Goal: Task Accomplishment & Management: Manage account settings

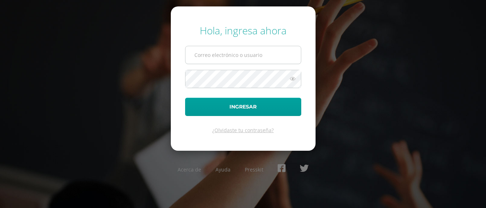
click at [215, 57] on input "text" at bounding box center [242, 55] width 115 height 18
type input "[PERSON_NAME][EMAIL_ADDRESS][PERSON_NAME][DOMAIN_NAME]"
click at [289, 80] on icon at bounding box center [292, 78] width 9 height 9
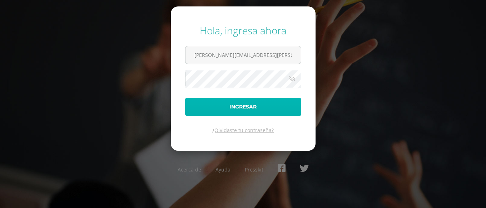
click at [252, 106] on button "Ingresar" at bounding box center [243, 107] width 116 height 18
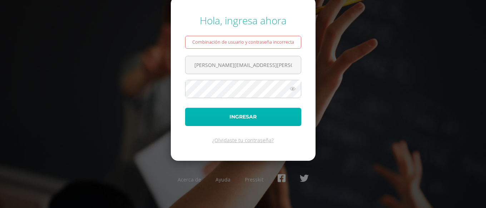
click at [256, 113] on button "Ingresar" at bounding box center [243, 117] width 116 height 18
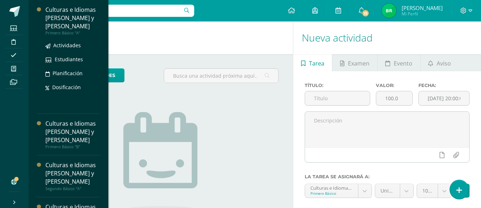
click at [69, 26] on div "Culturas e Idiomas [PERSON_NAME] y [PERSON_NAME]" at bounding box center [72, 18] width 54 height 25
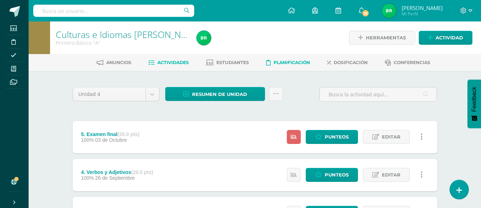
click at [298, 61] on span "Planificación" at bounding box center [291, 62] width 36 height 5
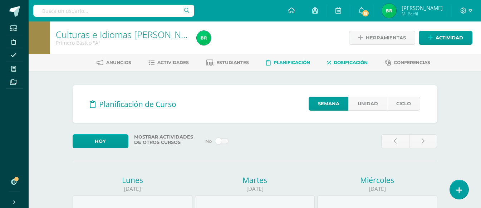
click at [346, 61] on span "Dosificación" at bounding box center [350, 62] width 34 height 5
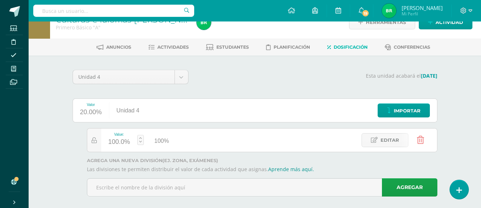
scroll to position [24, 0]
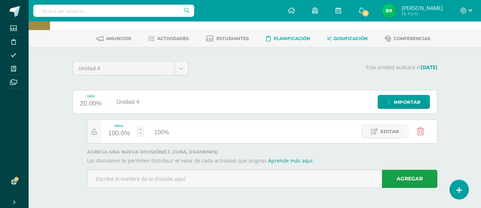
click at [289, 37] on span "Planificación" at bounding box center [291, 38] width 36 height 5
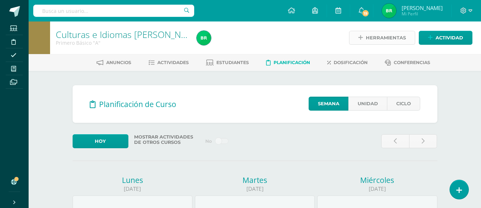
click at [367, 35] on span "Herramientas" at bounding box center [386, 37] width 40 height 13
click at [171, 61] on span "Actividades" at bounding box center [172, 62] width 31 height 5
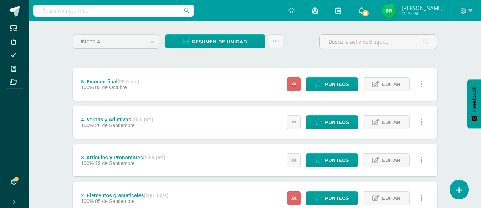
scroll to position [143, 0]
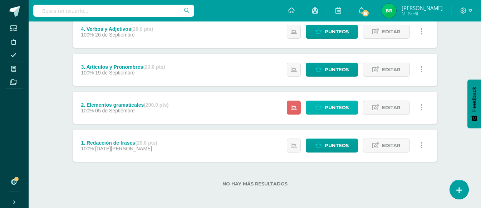
click at [336, 105] on span "Punteos" at bounding box center [337, 107] width 24 height 13
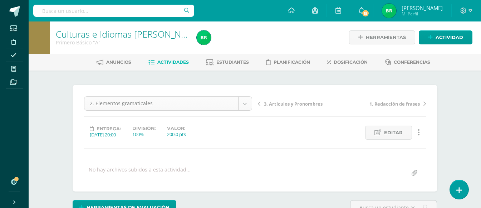
scroll to position [1, 0]
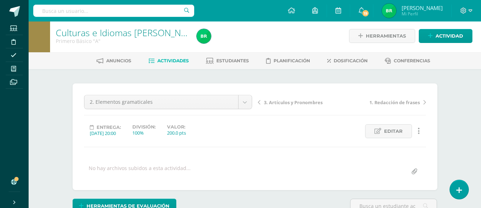
scroll to position [0, 0]
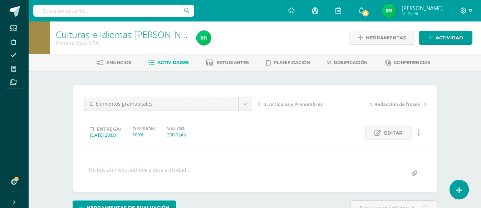
click at [470, 9] on icon at bounding box center [470, 11] width 4 height 6
click at [175, 62] on span "Actividades" at bounding box center [172, 62] width 31 height 5
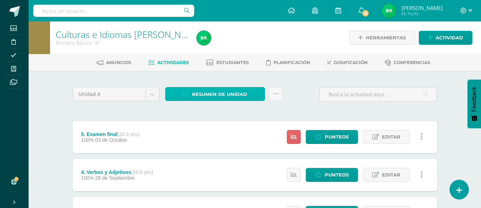
click at [231, 91] on span "Resumen de unidad" at bounding box center [219, 94] width 55 height 13
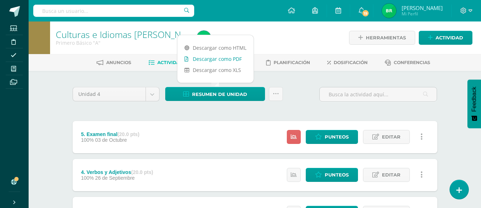
click at [231, 57] on link "Descargar como PDF" at bounding box center [215, 58] width 76 height 11
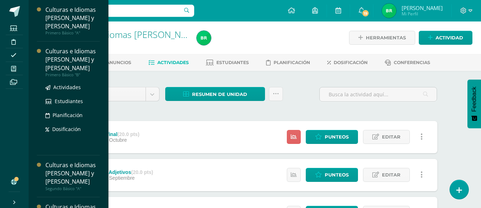
click at [72, 66] on div "Culturas e Idiomas [PERSON_NAME] y [PERSON_NAME]" at bounding box center [72, 59] width 54 height 25
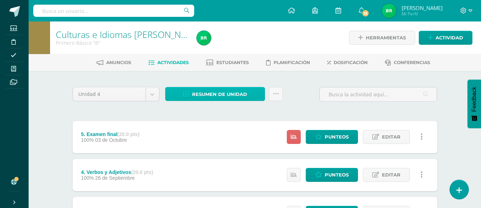
click at [216, 93] on span "Resumen de unidad" at bounding box center [219, 94] width 55 height 13
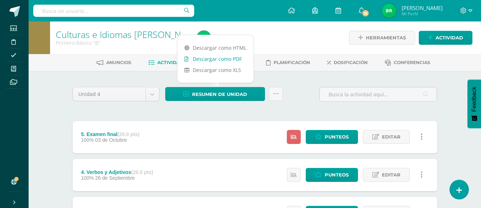
click at [223, 57] on link "Descargar como PDF" at bounding box center [215, 58] width 76 height 11
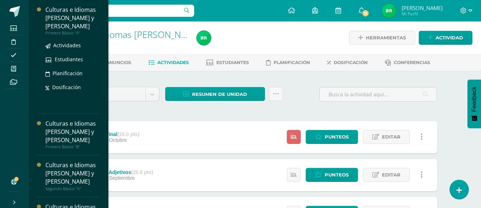
click at [71, 25] on div "Culturas e Idiomas [PERSON_NAME] y [PERSON_NAME]" at bounding box center [72, 18] width 54 height 25
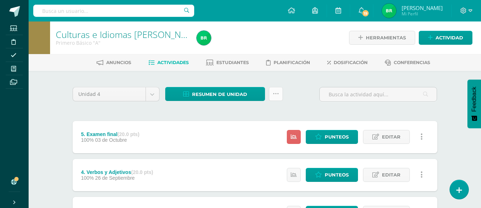
click at [278, 92] on icon at bounding box center [276, 94] width 6 height 6
click at [117, 111] on div "Unidad 4 Unidad 1 Unidad 2 Unidad 3 Unidad 4 Resumen de unidad Descargar como H…" at bounding box center [255, 211] width 370 height 253
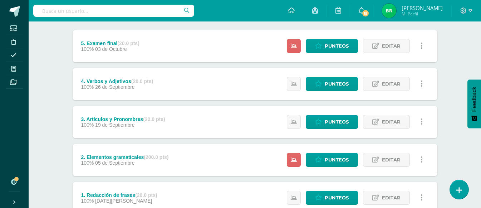
scroll to position [109, 0]
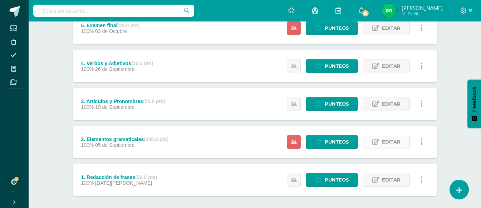
click at [395, 140] on span "Editar" at bounding box center [391, 141] width 19 height 13
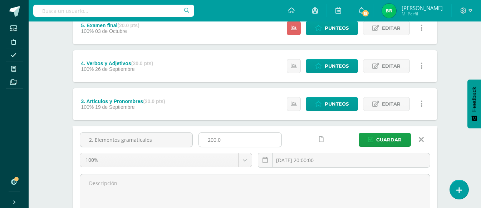
click at [214, 141] on input "200.0" at bounding box center [240, 140] width 83 height 14
type input "20.0"
click at [381, 138] on span "Guardar" at bounding box center [388, 139] width 25 height 13
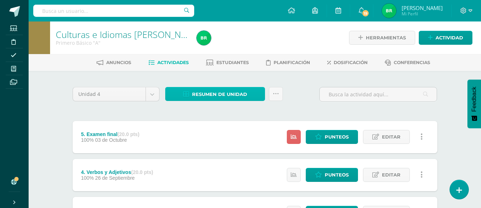
click at [233, 90] on span "Resumen de unidad" at bounding box center [219, 94] width 55 height 13
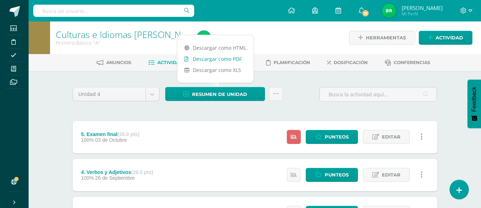
click at [224, 55] on link "Descargar como PDF" at bounding box center [215, 58] width 76 height 11
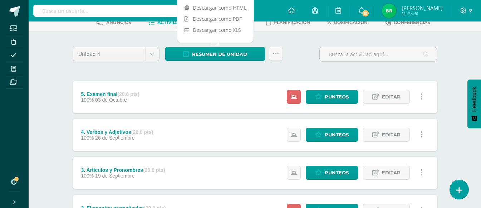
scroll to position [107, 0]
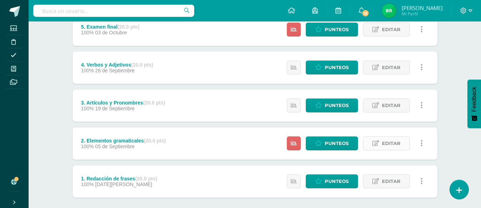
click at [390, 142] on span "Editar" at bounding box center [391, 143] width 19 height 13
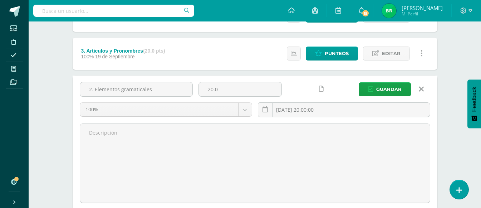
scroll to position [175, 0]
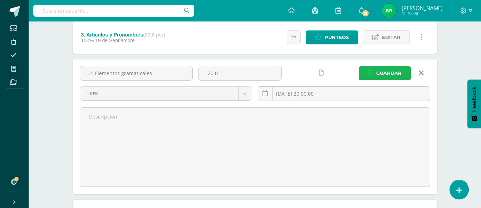
click at [386, 70] on span "Guardar" at bounding box center [388, 72] width 25 height 13
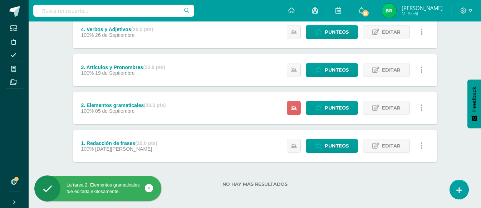
scroll to position [144, 0]
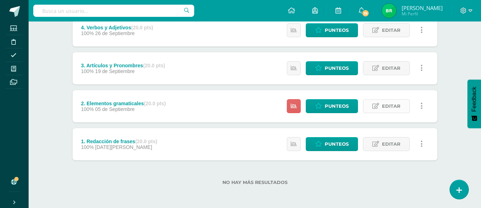
click at [385, 104] on span "Editar" at bounding box center [391, 105] width 19 height 13
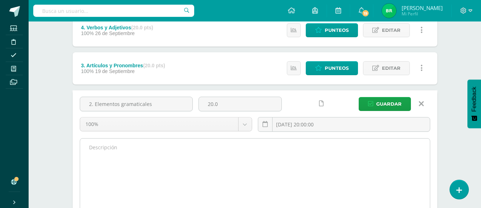
click at [172, 153] on textarea at bounding box center [255, 177] width 350 height 79
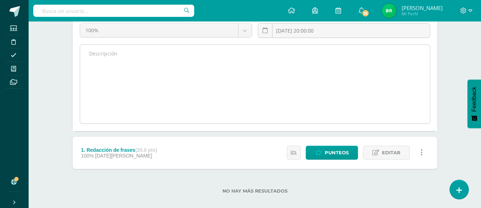
scroll to position [247, 0]
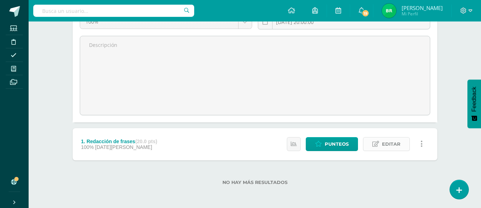
click at [392, 141] on span "Editar" at bounding box center [391, 143] width 19 height 13
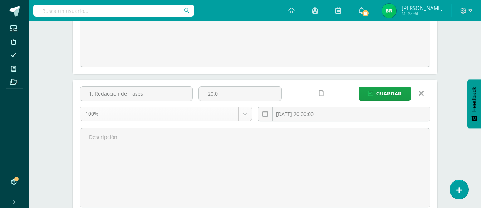
scroll to position [282, 0]
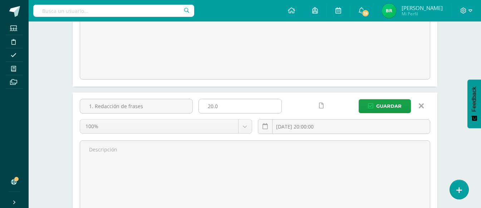
click at [219, 104] on input "20.0" at bounding box center [240, 106] width 83 height 14
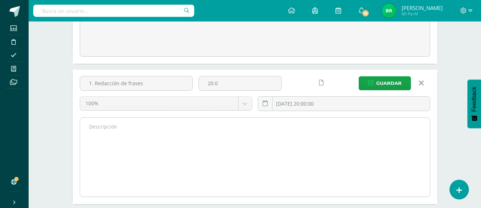
scroll to position [318, 0]
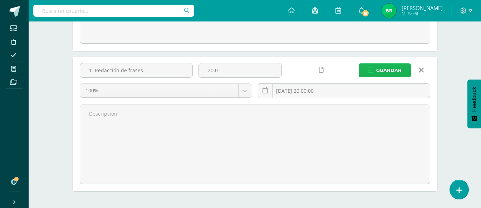
click at [386, 67] on span "Guardar" at bounding box center [388, 70] width 25 height 13
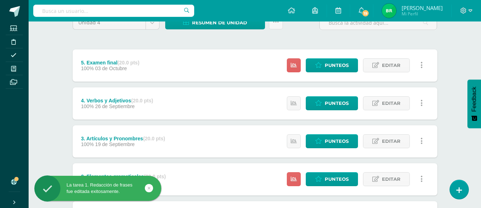
scroll to position [143, 0]
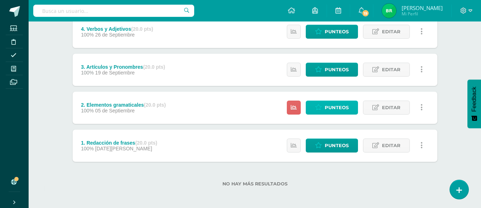
click at [329, 106] on span "Punteos" at bounding box center [337, 107] width 24 height 13
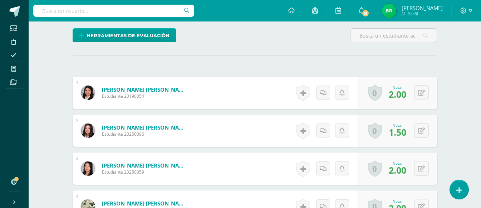
scroll to position [172, 0]
click at [399, 88] on span "2.00" at bounding box center [397, 94] width 18 height 12
click at [421, 93] on icon at bounding box center [421, 92] width 7 height 6
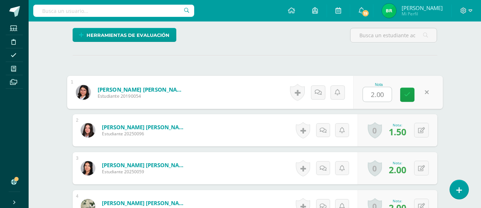
click at [373, 95] on input "2.00" at bounding box center [377, 94] width 29 height 14
type input "20.00"
click at [406, 89] on link at bounding box center [407, 95] width 14 height 14
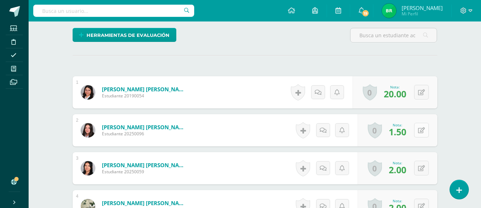
click at [420, 129] on button at bounding box center [421, 130] width 15 height 15
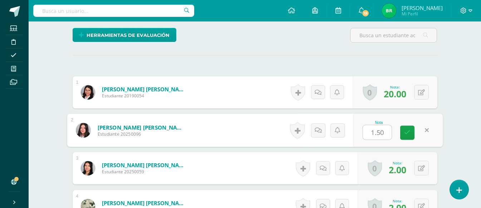
click at [373, 132] on input "1.50" at bounding box center [377, 132] width 29 height 14
click at [379, 134] on input "1.50" at bounding box center [377, 132] width 29 height 14
click at [374, 133] on input "1.50" at bounding box center [377, 132] width 29 height 14
click at [382, 130] on input "15.50" at bounding box center [377, 132] width 29 height 14
type input "15.00"
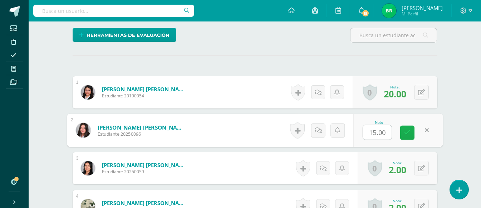
click at [407, 132] on icon at bounding box center [407, 132] width 6 height 6
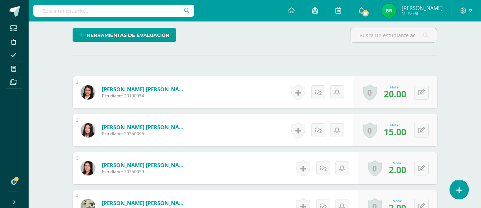
scroll to position [208, 0]
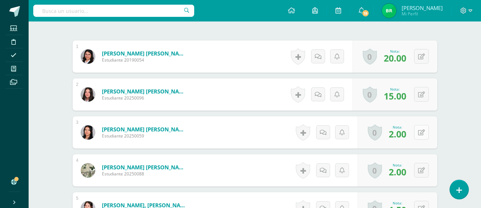
click at [424, 131] on button at bounding box center [421, 132] width 15 height 15
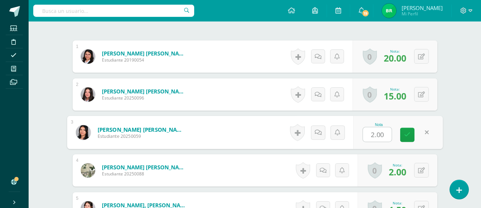
click at [376, 135] on input "2.00" at bounding box center [377, 134] width 29 height 14
click at [374, 135] on input "2.00" at bounding box center [377, 134] width 29 height 14
type input "20.00"
click at [405, 135] on icon at bounding box center [407, 135] width 6 height 6
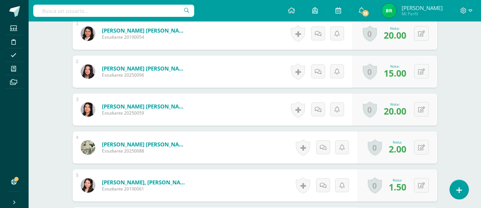
scroll to position [244, 0]
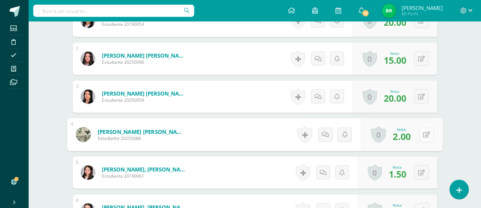
click at [420, 133] on button at bounding box center [425, 134] width 15 height 15
click at [375, 134] on input "2.00" at bounding box center [377, 136] width 29 height 14
type input "20.00"
click at [402, 135] on link at bounding box center [407, 137] width 14 height 14
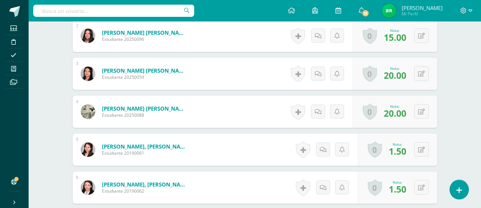
scroll to position [279, 0]
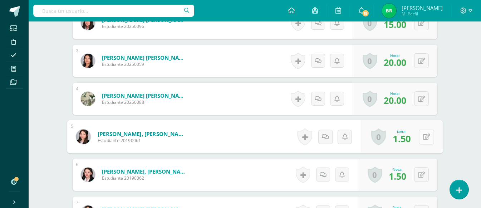
click at [421, 138] on button at bounding box center [425, 136] width 15 height 15
click at [379, 139] on input "1.50" at bounding box center [377, 139] width 29 height 14
click at [375, 140] on input "1.50" at bounding box center [377, 139] width 29 height 14
click at [380, 138] on input "15.50" at bounding box center [377, 139] width 29 height 14
click at [381, 138] on input "15.50" at bounding box center [377, 139] width 29 height 14
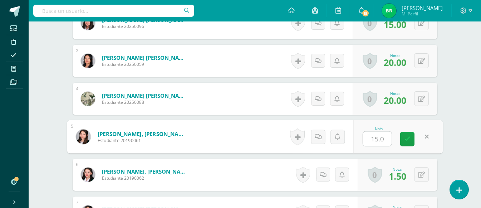
type input "15.00"
click at [407, 139] on icon at bounding box center [407, 139] width 6 height 6
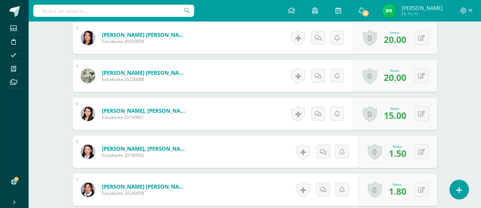
scroll to position [315, 0]
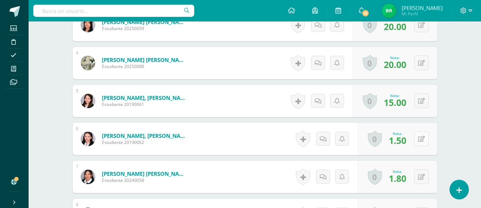
click at [419, 140] on button at bounding box center [421, 138] width 15 height 15
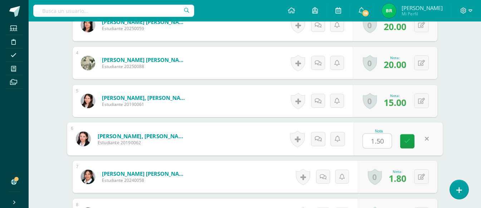
click at [374, 140] on input "1.50" at bounding box center [377, 141] width 29 height 14
click at [380, 142] on input "15.50" at bounding box center [377, 141] width 29 height 14
type input "15.00"
click at [403, 139] on link at bounding box center [407, 141] width 14 height 14
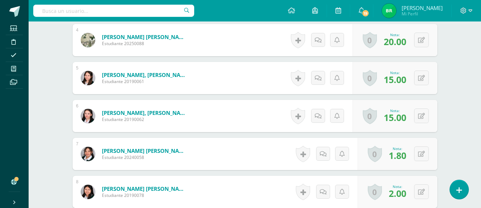
scroll to position [351, 0]
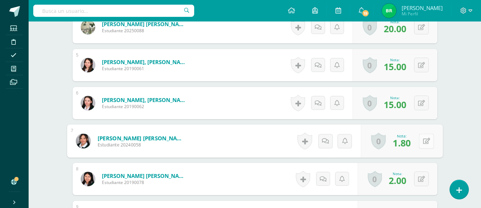
click at [420, 138] on button at bounding box center [425, 140] width 15 height 15
click at [374, 143] on input "1.80" at bounding box center [377, 143] width 29 height 14
click at [384, 145] on input "18.80" at bounding box center [377, 143] width 29 height 14
type input "18.00"
click at [407, 137] on link at bounding box center [407, 143] width 14 height 14
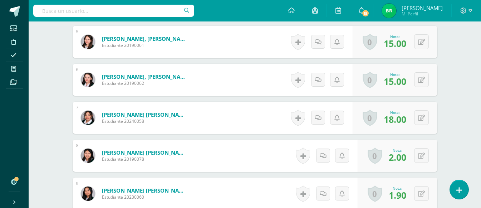
scroll to position [387, 0]
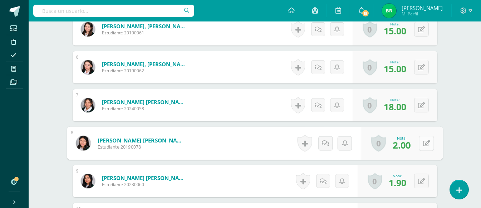
click at [417, 144] on div "0 Logros Logros obtenidos Aún no hay logros agregados Nota: 2.00" at bounding box center [401, 143] width 82 height 33
click at [428, 142] on icon at bounding box center [425, 143] width 7 height 6
click at [375, 145] on input "2.00" at bounding box center [377, 145] width 29 height 14
type input "20.00"
click at [406, 144] on icon at bounding box center [407, 145] width 6 height 6
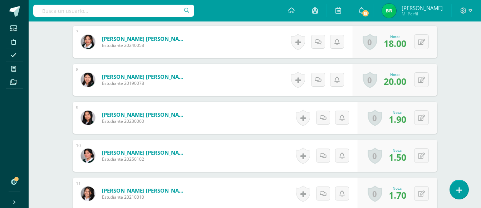
scroll to position [458, 0]
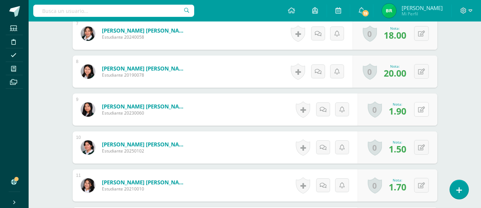
click at [417, 108] on div "0 Logros Logros obtenidos Aún no hay logros agregados Nota: 1.90" at bounding box center [397, 109] width 80 height 32
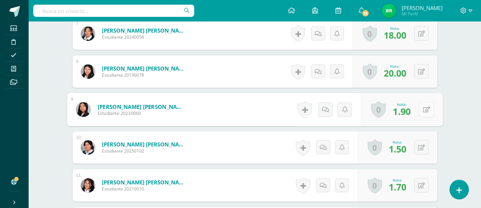
click at [421, 111] on button at bounding box center [425, 109] width 15 height 15
click at [374, 112] on input "1.90" at bounding box center [377, 111] width 29 height 14
click at [380, 113] on input "19.90" at bounding box center [377, 111] width 29 height 14
type input "19.00"
click at [410, 112] on link at bounding box center [407, 112] width 14 height 14
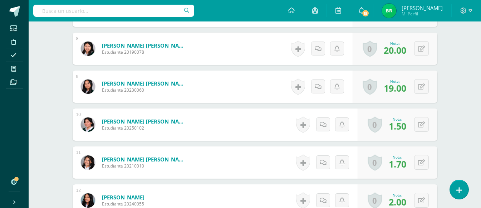
scroll to position [494, 0]
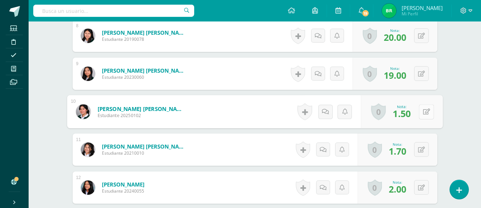
click at [416, 110] on div "0 Logros Logros obtenidos Aún no hay logros agregados Nota: 1.50" at bounding box center [401, 111] width 82 height 33
click at [425, 112] on icon at bounding box center [425, 111] width 7 height 6
click at [374, 114] on input "1.50" at bounding box center [377, 113] width 29 height 14
click at [382, 114] on input "15.50" at bounding box center [377, 113] width 29 height 14
type input "15.00"
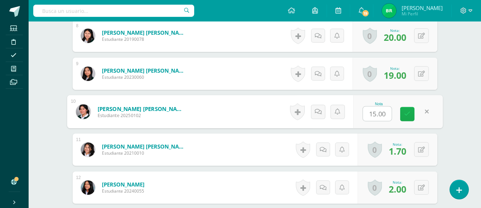
click at [408, 116] on icon at bounding box center [407, 114] width 6 height 6
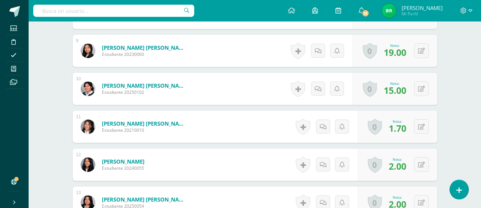
scroll to position [530, 0]
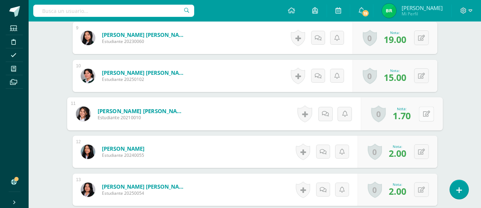
click at [423, 113] on icon at bounding box center [425, 113] width 7 height 6
click at [374, 117] on input "1.70" at bounding box center [377, 116] width 29 height 14
click at [382, 116] on input "17.70" at bounding box center [377, 116] width 29 height 14
type input "17.00"
click at [409, 114] on icon at bounding box center [407, 116] width 6 height 6
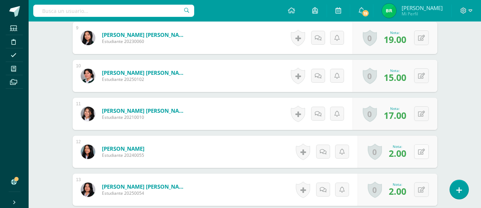
click at [421, 150] on button at bounding box center [421, 151] width 15 height 15
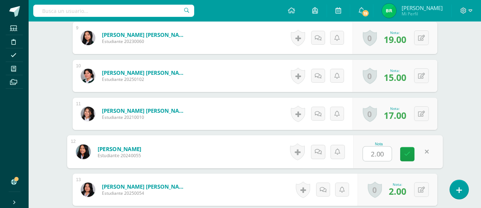
click at [373, 155] on input "2.00" at bounding box center [377, 154] width 29 height 14
type input "20.00"
click at [405, 152] on icon at bounding box center [407, 154] width 6 height 6
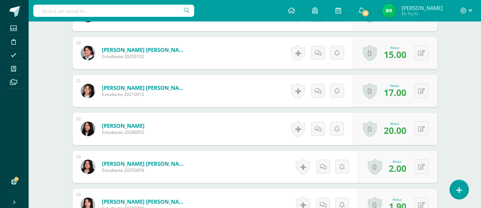
scroll to position [565, 0]
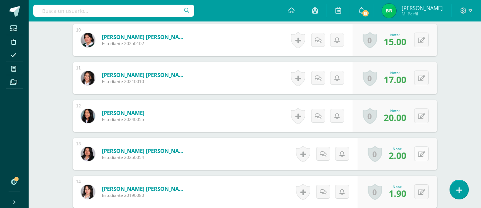
click at [426, 154] on button at bounding box center [421, 153] width 15 height 15
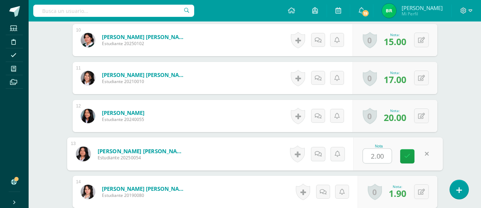
click at [376, 158] on input "2.00" at bounding box center [377, 156] width 29 height 14
click at [375, 157] on input "2.00" at bounding box center [377, 156] width 29 height 14
type input "20.00"
click at [407, 154] on icon at bounding box center [407, 156] width 6 height 6
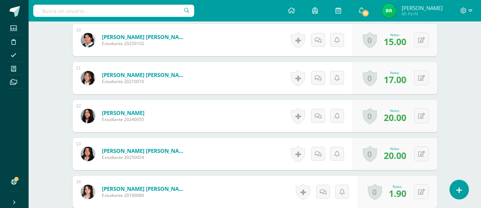
scroll to position [601, 0]
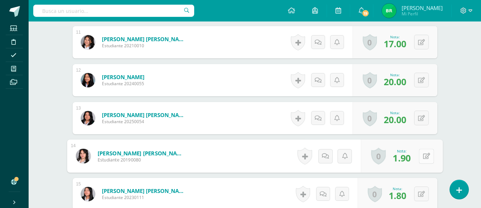
click at [419, 154] on button at bounding box center [425, 155] width 15 height 15
click at [374, 160] on input "1.90" at bounding box center [377, 158] width 29 height 14
click at [382, 158] on input "19.90" at bounding box center [377, 158] width 29 height 14
type input "19.00"
click at [408, 160] on icon at bounding box center [407, 158] width 6 height 6
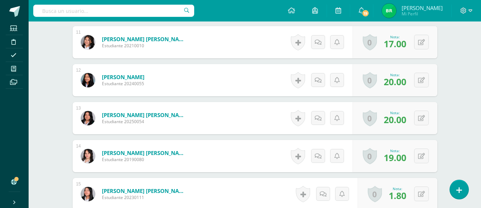
scroll to position [637, 0]
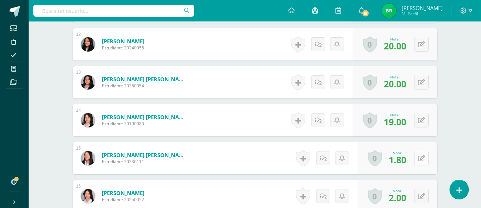
click at [418, 157] on button at bounding box center [421, 157] width 15 height 15
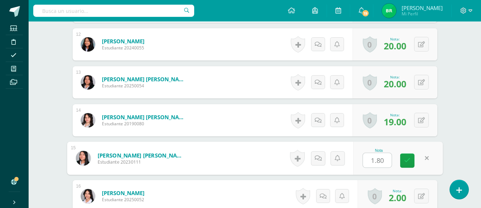
click at [374, 162] on input "1.80" at bounding box center [377, 160] width 29 height 14
click at [381, 160] on input "18.80" at bounding box center [377, 160] width 29 height 14
type input "18.00"
click at [409, 159] on icon at bounding box center [407, 160] width 6 height 6
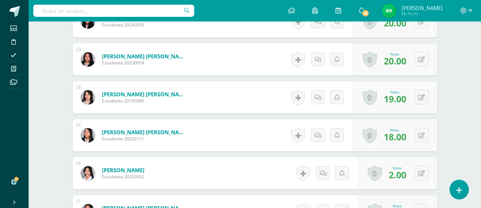
scroll to position [673, 0]
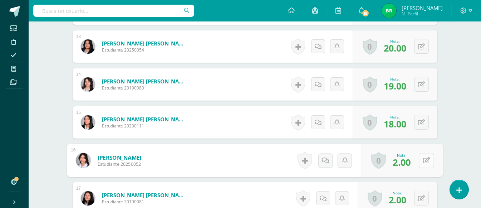
click at [420, 160] on button at bounding box center [425, 160] width 15 height 15
click at [374, 161] on input "2.00" at bounding box center [377, 162] width 29 height 14
type input "20.00"
click at [404, 159] on icon at bounding box center [407, 162] width 6 height 6
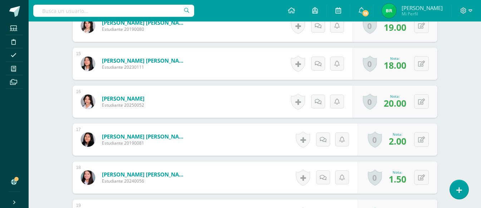
scroll to position [744, 0]
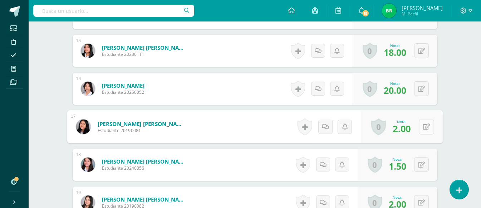
click at [420, 127] on button at bounding box center [425, 126] width 15 height 15
click at [374, 131] on input "2.00" at bounding box center [377, 129] width 29 height 14
type input "20.00"
click at [410, 127] on link at bounding box center [407, 129] width 14 height 14
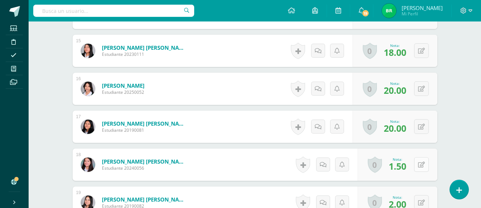
click at [422, 163] on button at bounding box center [421, 164] width 15 height 15
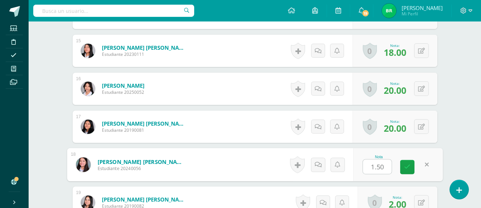
click at [373, 167] on input "1.50" at bounding box center [377, 166] width 29 height 14
click at [380, 167] on input "15.50" at bounding box center [377, 166] width 29 height 14
click at [383, 167] on input "15.50" at bounding box center [377, 166] width 29 height 14
type input "15.00"
click at [405, 169] on icon at bounding box center [407, 167] width 6 height 6
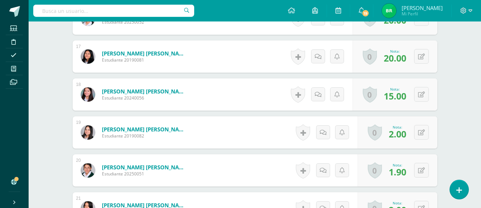
scroll to position [816, 0]
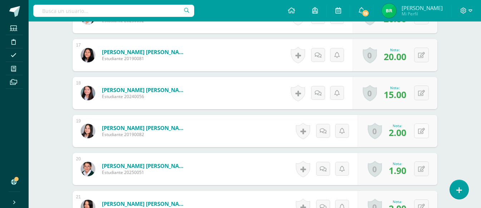
click at [421, 130] on button at bounding box center [421, 130] width 15 height 15
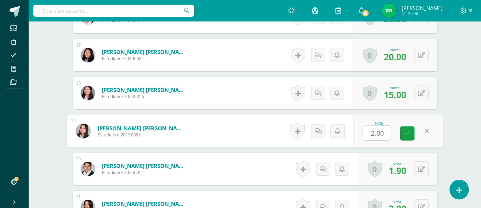
click at [375, 135] on input "2.00" at bounding box center [377, 133] width 29 height 14
type input "20.00"
click at [406, 131] on icon at bounding box center [407, 133] width 6 height 6
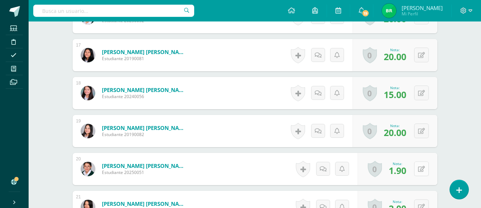
click at [423, 166] on icon at bounding box center [421, 169] width 7 height 6
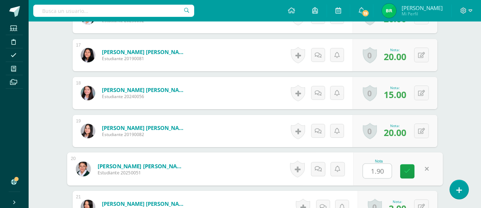
click at [374, 172] on input "1.90" at bounding box center [377, 171] width 29 height 14
click at [381, 172] on input "19.90" at bounding box center [377, 171] width 29 height 14
type input "19.00"
click at [406, 170] on icon at bounding box center [407, 171] width 6 height 6
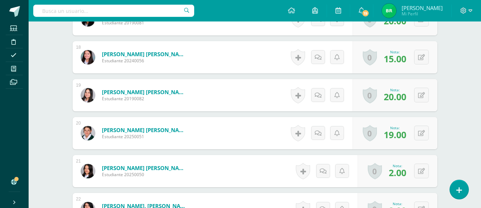
scroll to position [887, 0]
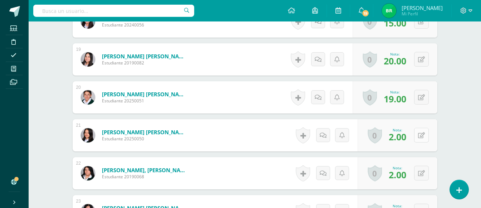
click at [421, 133] on button at bounding box center [421, 135] width 15 height 15
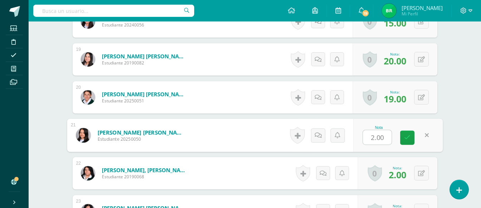
click at [374, 138] on input "2.00" at bounding box center [377, 137] width 29 height 14
type input "20.00"
click at [408, 140] on icon at bounding box center [407, 137] width 6 height 6
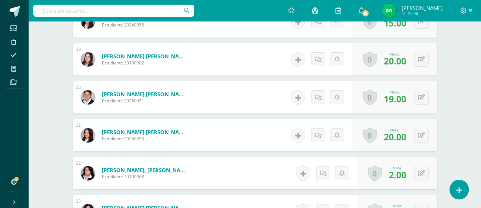
scroll to position [923, 0]
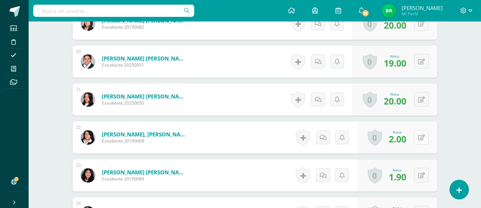
click at [417, 136] on div "0 Logros Logros obtenidos Aún no hay logros agregados Nota: 2.00" at bounding box center [397, 137] width 80 height 32
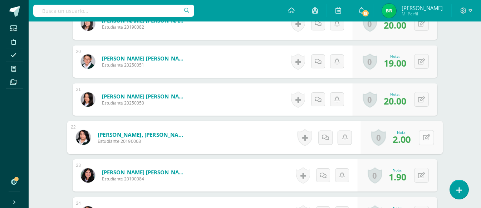
click at [429, 137] on icon at bounding box center [425, 137] width 7 height 6
click at [374, 141] on input "2.00" at bounding box center [377, 139] width 29 height 14
type input "20.00"
click at [407, 141] on icon at bounding box center [407, 140] width 6 height 6
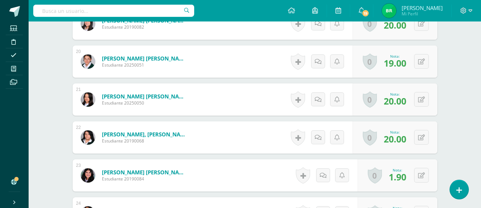
scroll to position [958, 0]
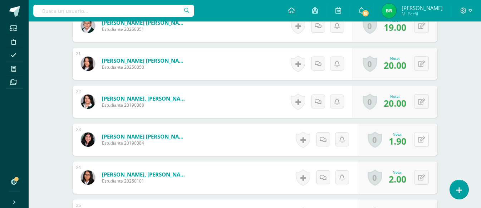
click at [419, 138] on button at bounding box center [421, 139] width 15 height 15
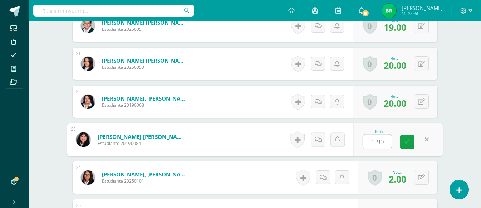
click at [373, 141] on input "1.90" at bounding box center [377, 141] width 29 height 14
click at [382, 143] on input "19.90" at bounding box center [377, 141] width 29 height 14
type input "19.00"
click at [405, 139] on icon at bounding box center [407, 142] width 6 height 6
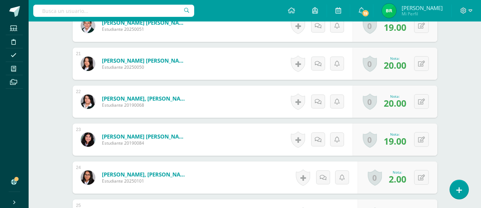
scroll to position [994, 0]
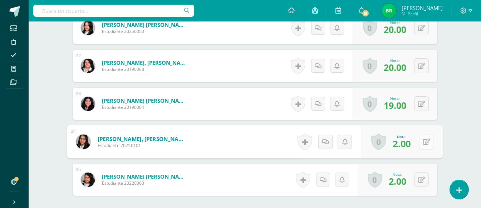
click at [422, 139] on button at bounding box center [425, 141] width 15 height 15
click at [375, 144] on input "2.00" at bounding box center [377, 144] width 29 height 14
type input "20.00"
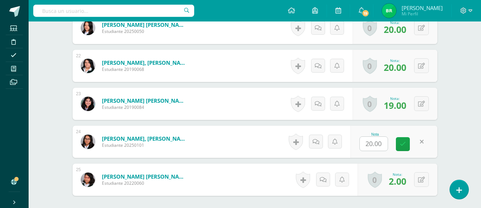
drag, startPoint x: 415, startPoint y: 137, endPoint x: 412, endPoint y: 141, distance: 5.3
click at [414, 137] on div "Nota 20.00" at bounding box center [393, 141] width 87 height 32
click at [420, 179] on button at bounding box center [421, 179] width 15 height 15
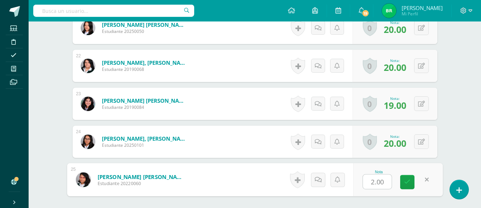
click at [374, 182] on input "2.00" at bounding box center [377, 181] width 29 height 14
type input "20.00"
click at [407, 182] on icon at bounding box center [407, 182] width 6 height 6
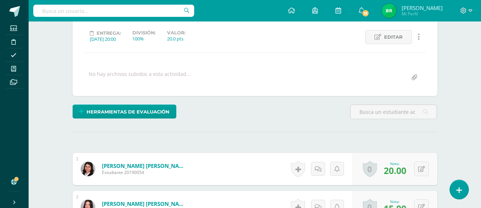
scroll to position [0, 0]
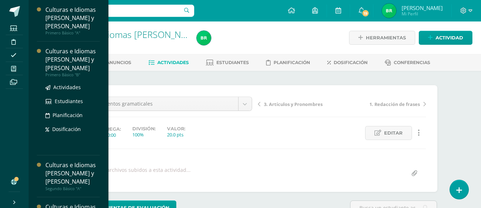
click at [65, 62] on div "Culturas e Idiomas [PERSON_NAME] y [PERSON_NAME]" at bounding box center [72, 59] width 54 height 25
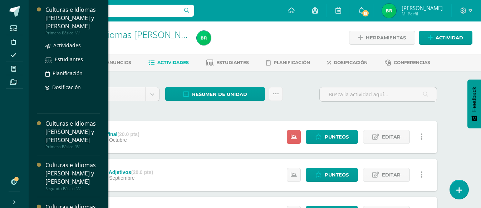
click at [67, 25] on div "Culturas e Idiomas [PERSON_NAME] y [PERSON_NAME]" at bounding box center [72, 18] width 54 height 25
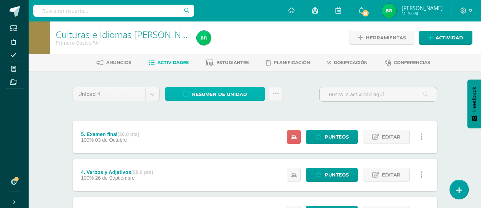
click at [232, 90] on span "Resumen de unidad" at bounding box center [219, 94] width 55 height 13
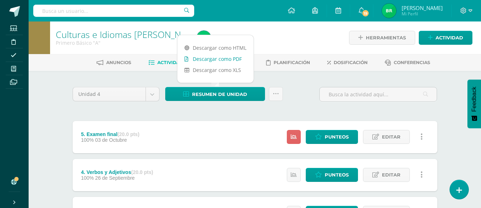
click at [216, 58] on link "Descargar como PDF" at bounding box center [215, 58] width 76 height 11
